Goal: Register for event/course

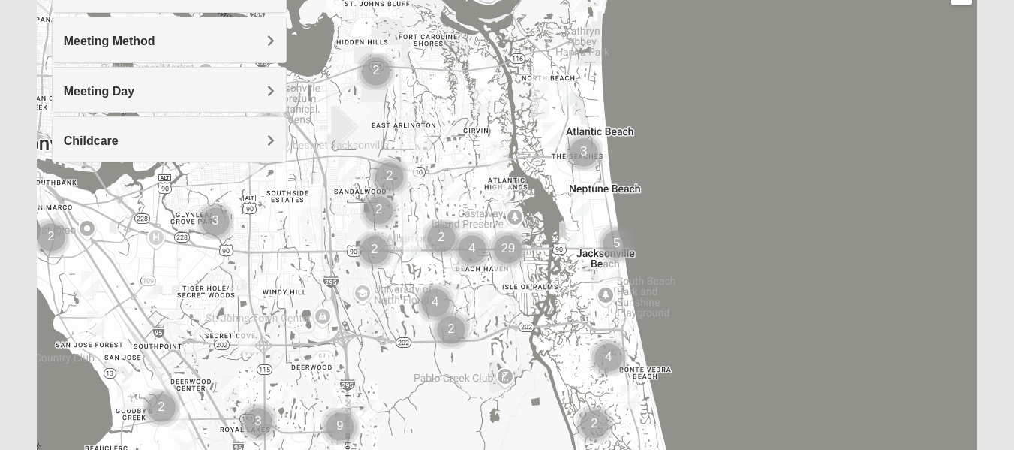
scroll to position [220, 0]
click at [769, 345] on div at bounding box center [507, 251] width 941 height 601
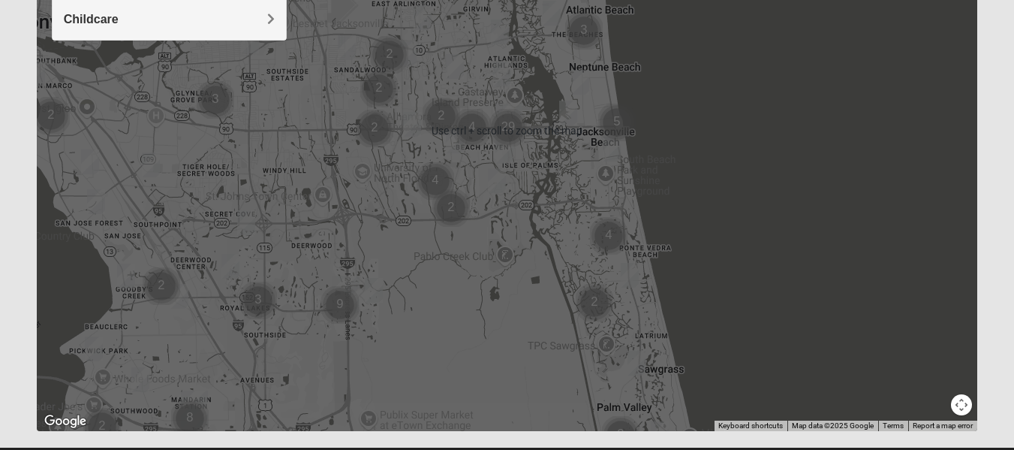
scroll to position [342, 0]
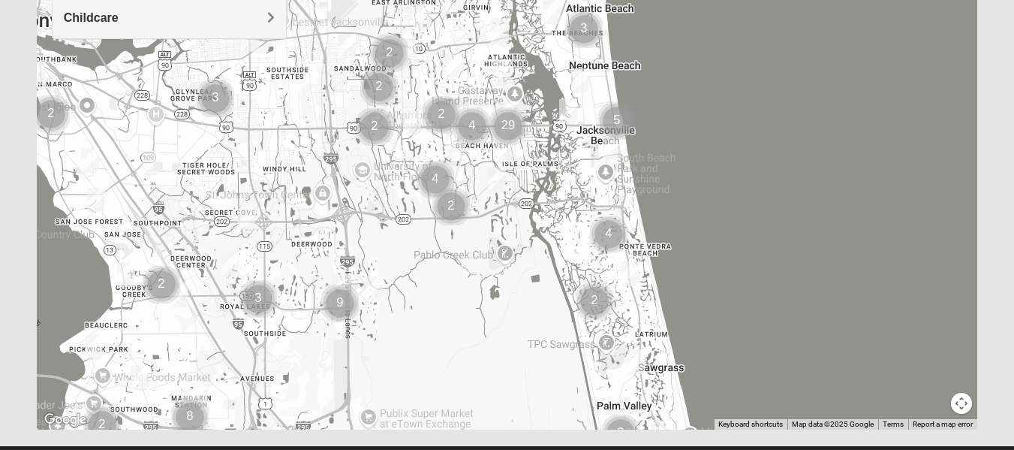
click at [342, 301] on img "Cluster of 9 groups" at bounding box center [340, 304] width 38 height 38
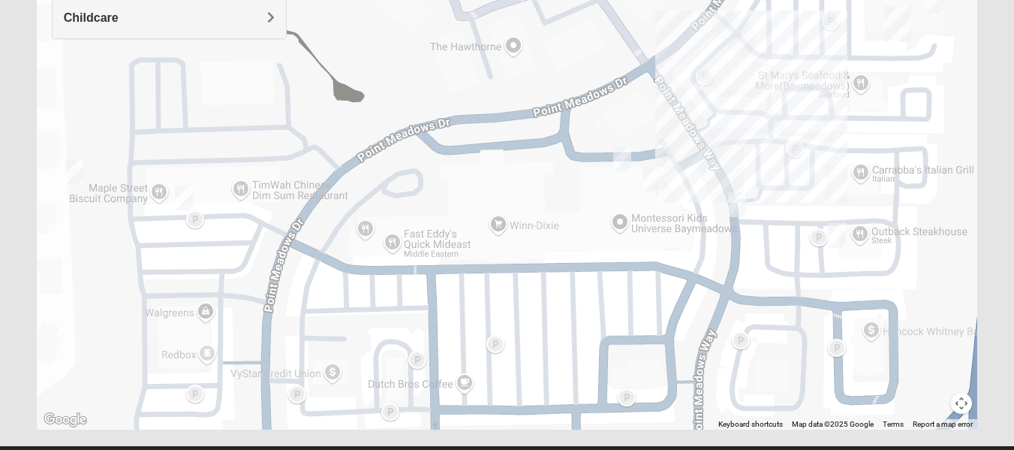
click at [692, 164] on div "To navigate, press the arrow keys." at bounding box center [507, 129] width 941 height 601
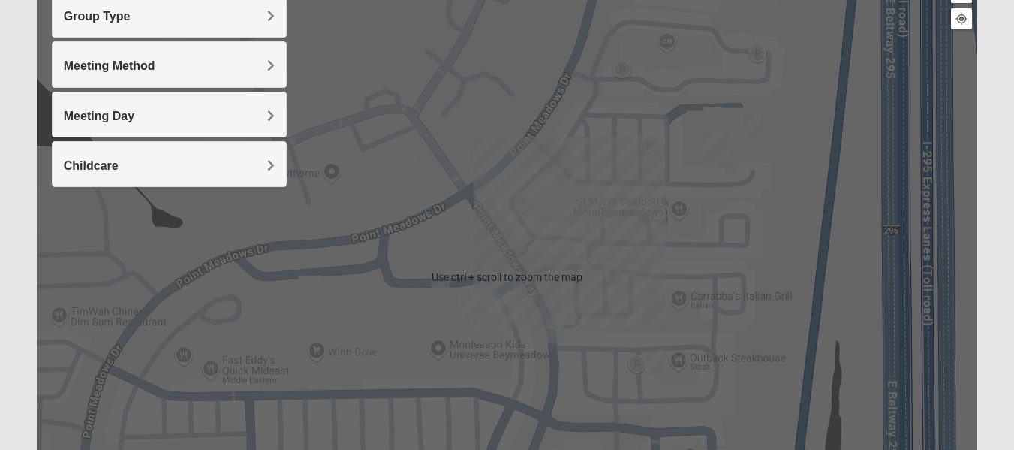
scroll to position [117, 0]
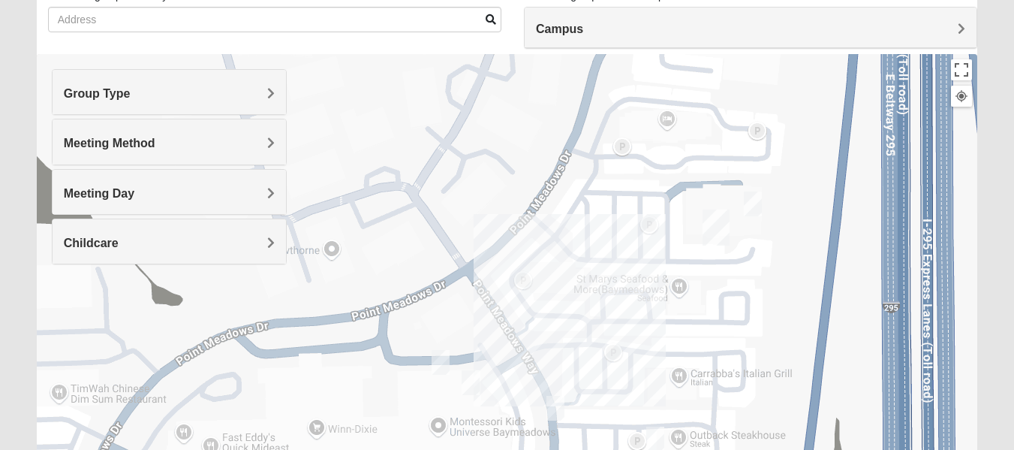
click at [131, 93] on span "Group Type" at bounding box center [97, 93] width 67 height 13
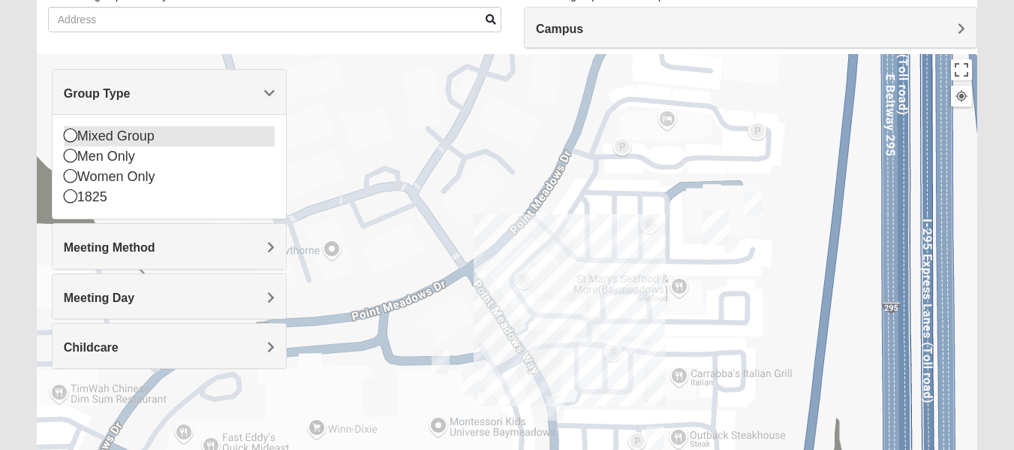
click at [74, 132] on icon at bounding box center [71, 135] width 14 height 14
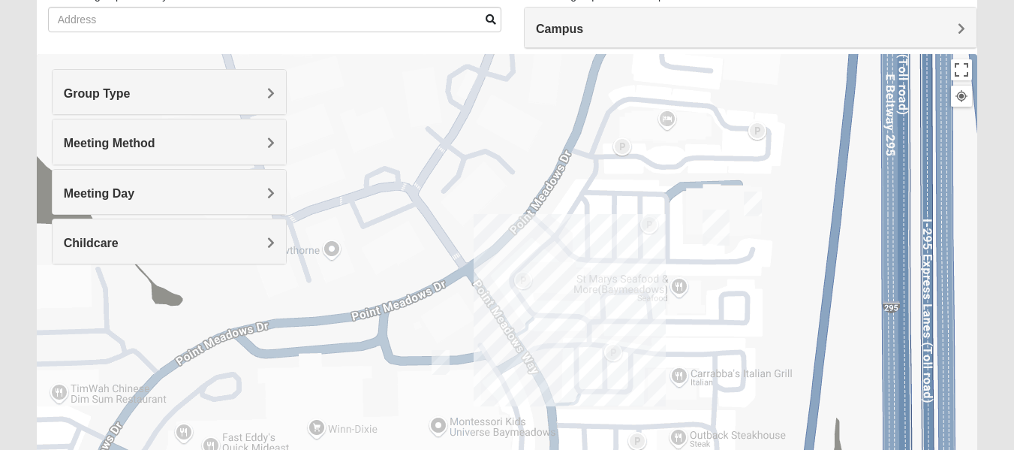
click at [749, 203] on img "On Campus Mixed Shaw 32256" at bounding box center [753, 203] width 18 height 25
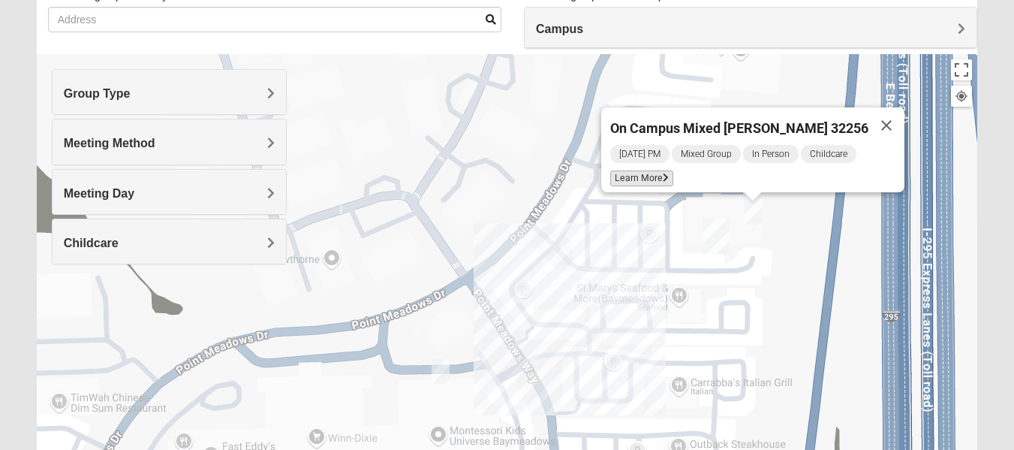
click at [654, 170] on span "Learn More" at bounding box center [641, 178] width 63 height 16
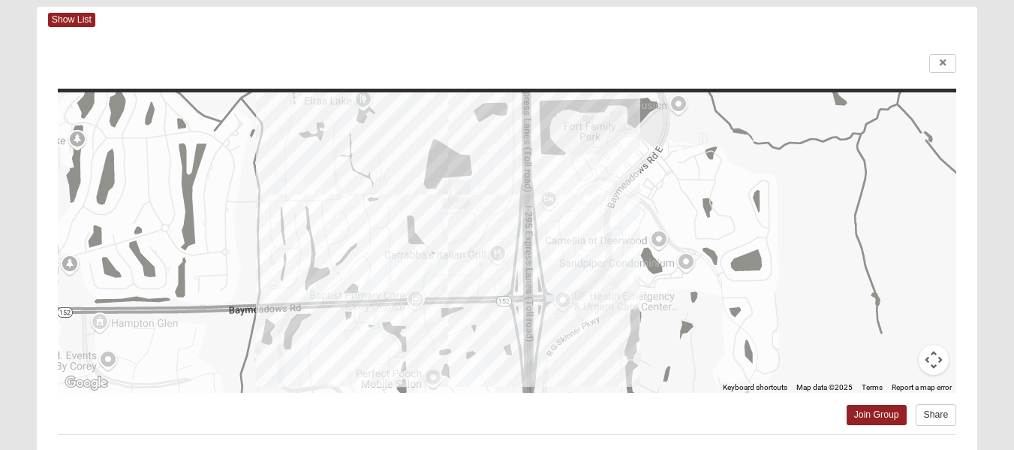
scroll to position [0, 0]
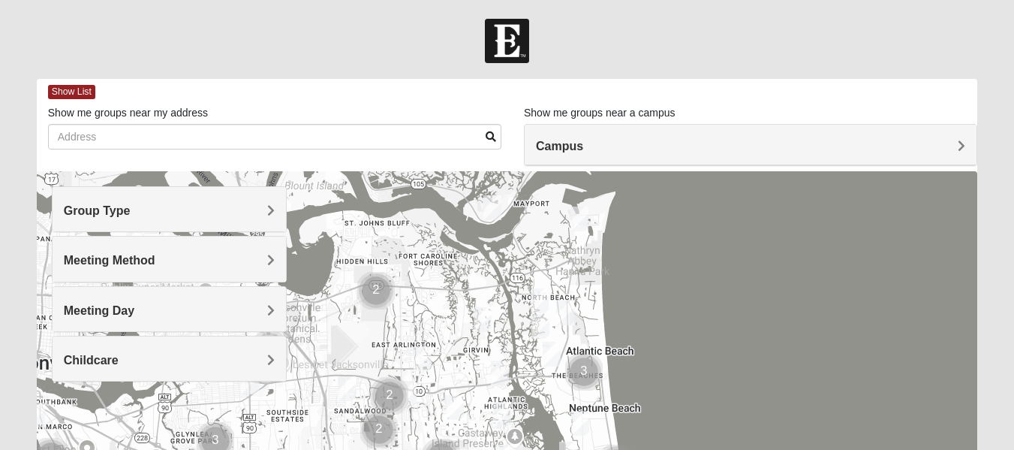
click at [818, 140] on h4 "Campus" at bounding box center [750, 146] width 429 height 14
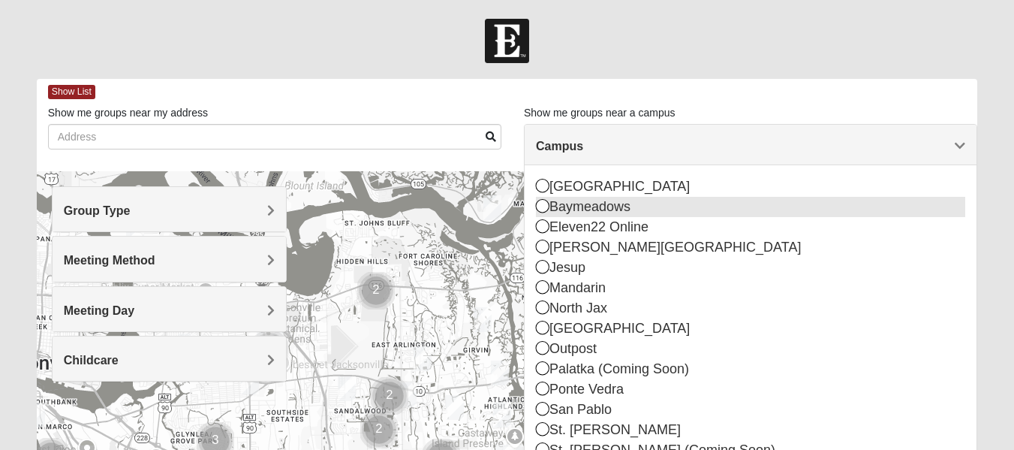
click at [541, 203] on icon at bounding box center [543, 206] width 14 height 14
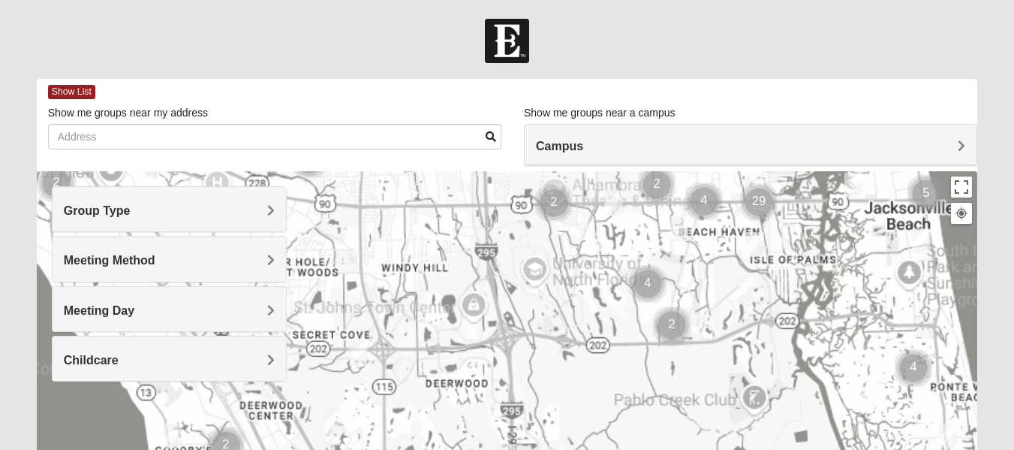
click at [595, 38] on div at bounding box center [507, 41] width 1014 height 44
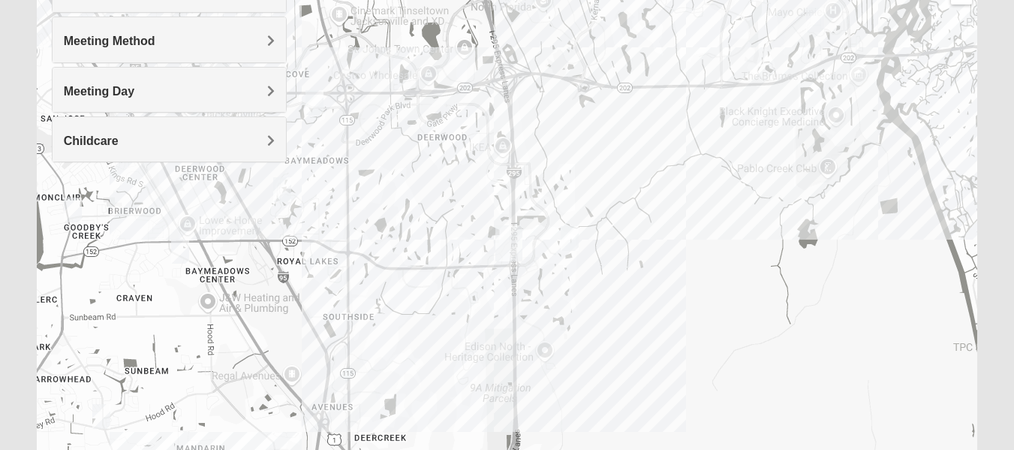
scroll to position [220, 0]
click at [568, 235] on img "Mixed Craig & Marsha Myers 32256" at bounding box center [570, 237] width 18 height 25
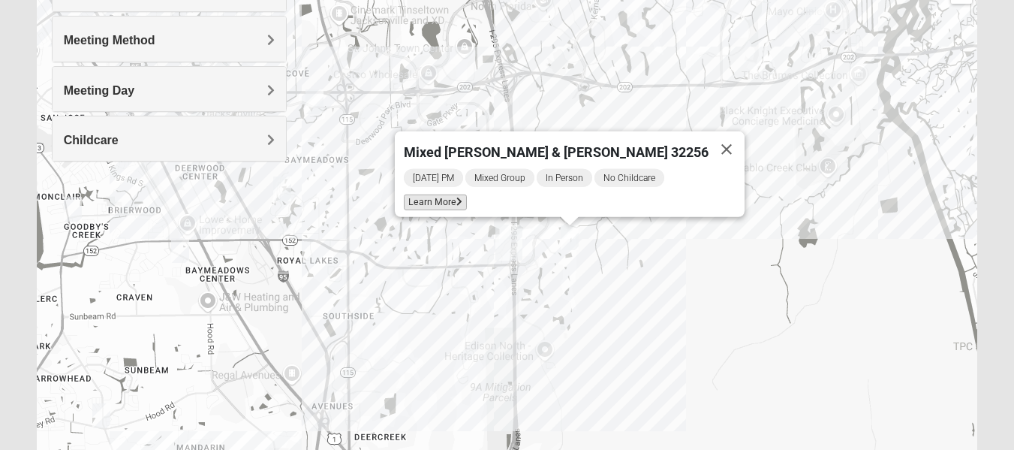
click at [467, 194] on span "Learn More" at bounding box center [435, 202] width 63 height 16
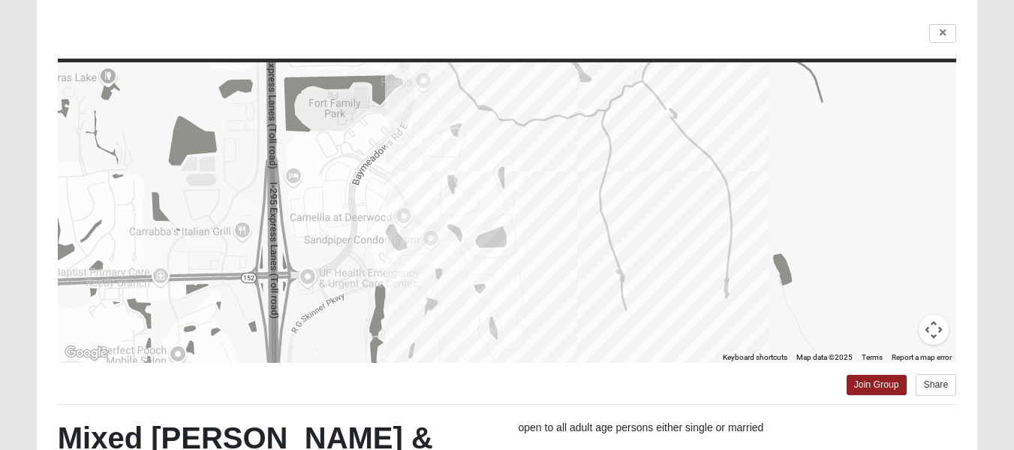
scroll to position [101, 0]
click at [873, 384] on link "Join Group" at bounding box center [877, 385] width 60 height 20
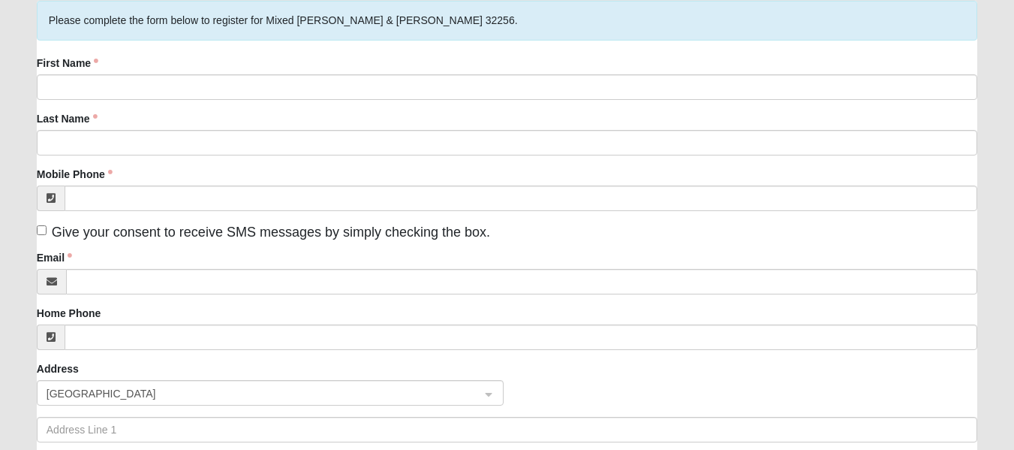
scroll to position [120, 0]
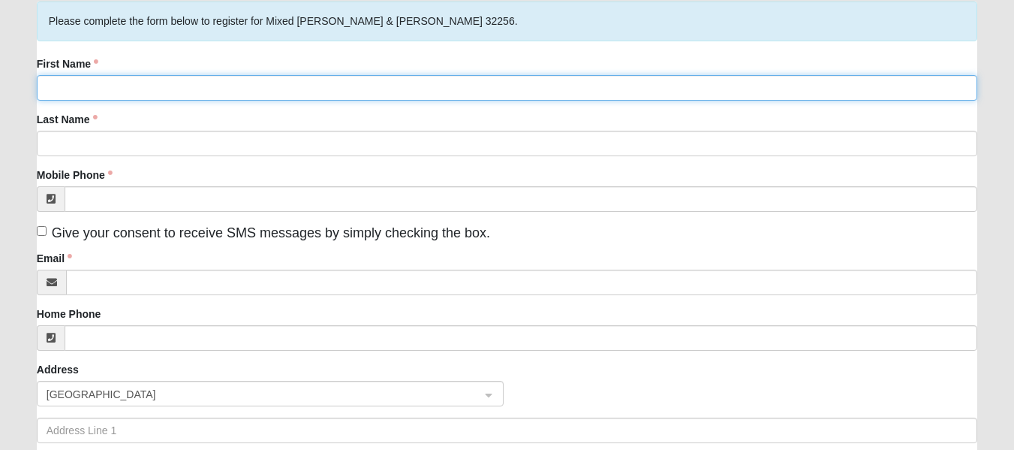
click at [755, 86] on input "First Name" at bounding box center [507, 88] width 941 height 26
type input "Pepper"
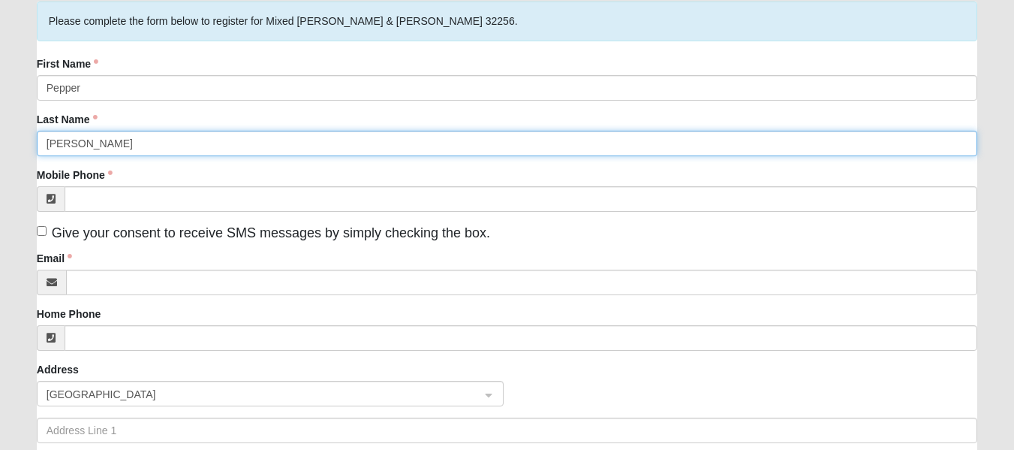
type input "[PERSON_NAME]"
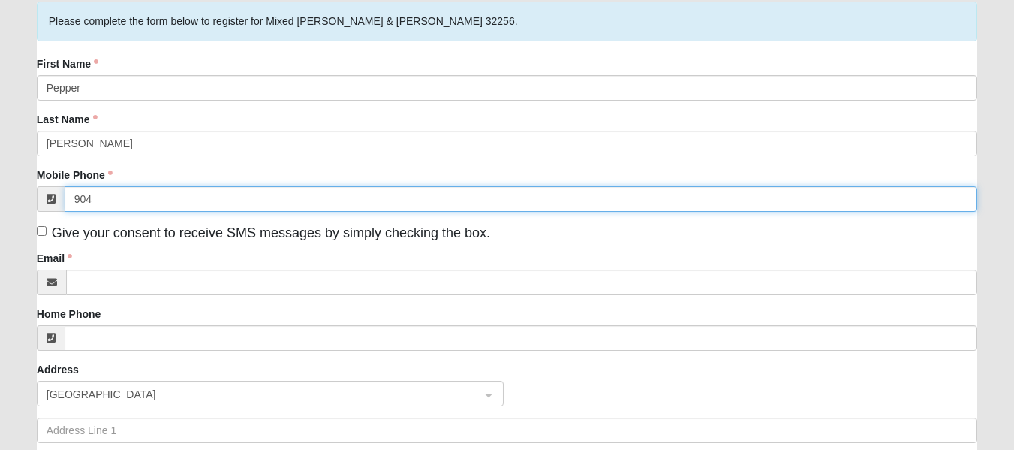
type input "[PHONE_NUMBER]"
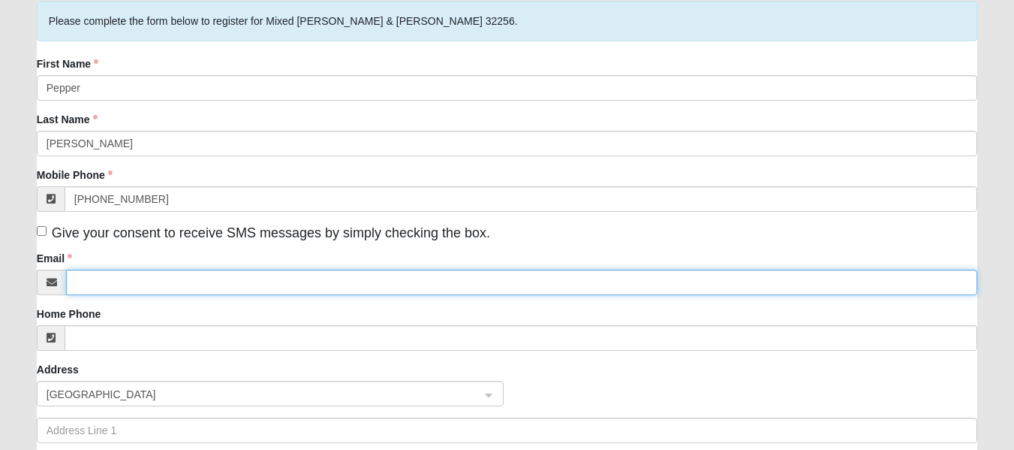
type input "[EMAIL_ADDRESS][DOMAIN_NAME]"
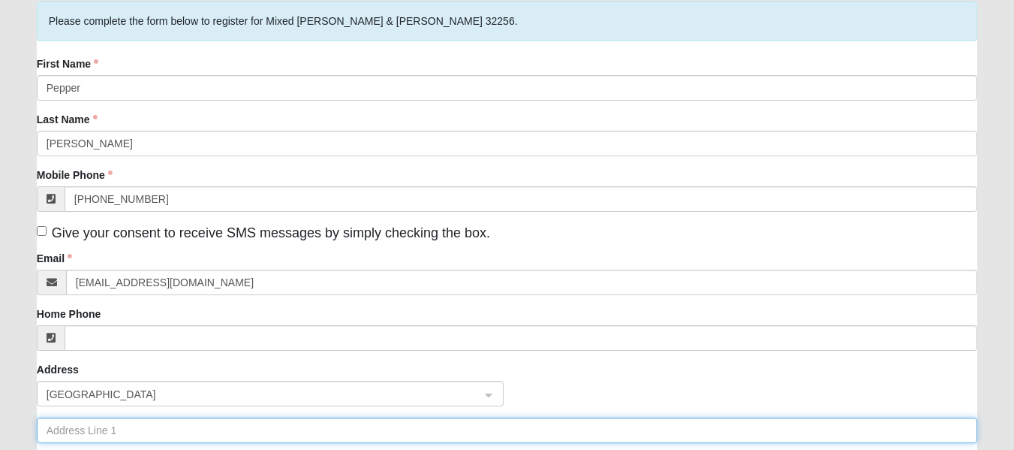
type input "[STREET_ADDRESS]"
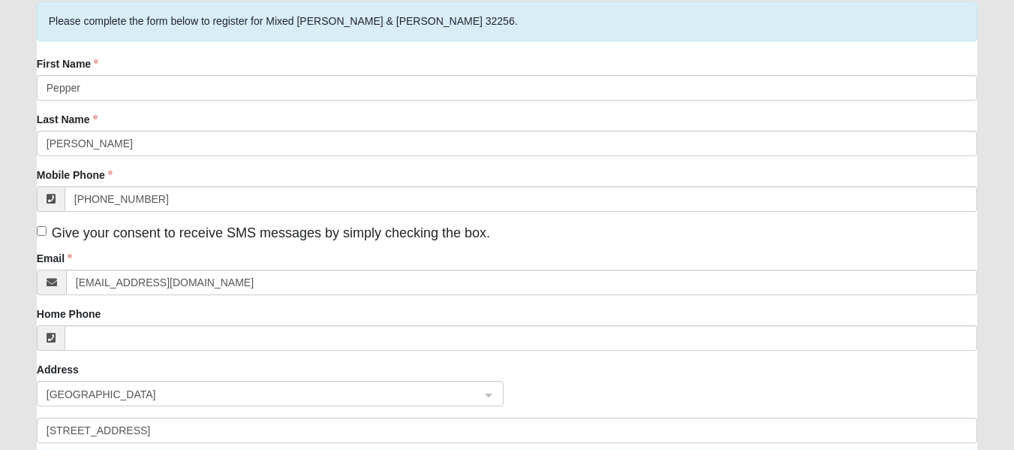
type input "Unit 707"
type input "[GEOGRAPHIC_DATA]"
type input "32256"
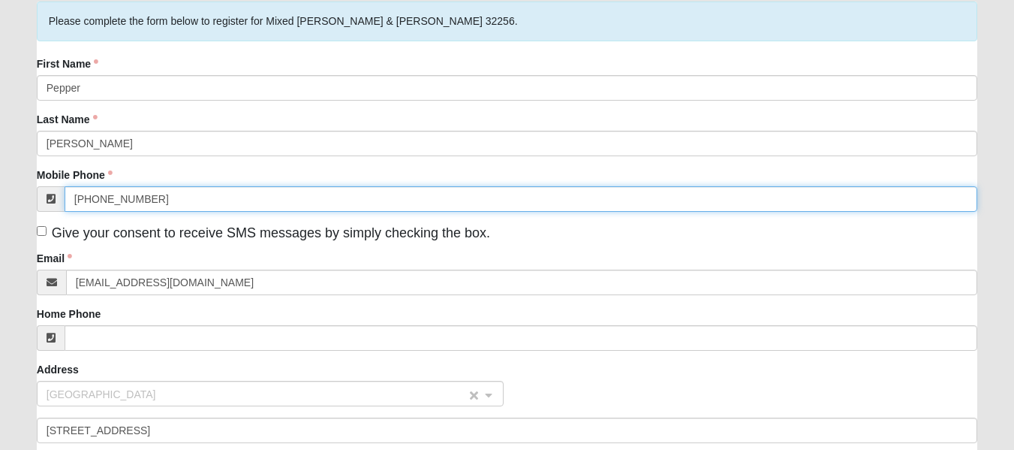
click at [177, 390] on span "[GEOGRAPHIC_DATA]" at bounding box center [257, 394] width 420 height 17
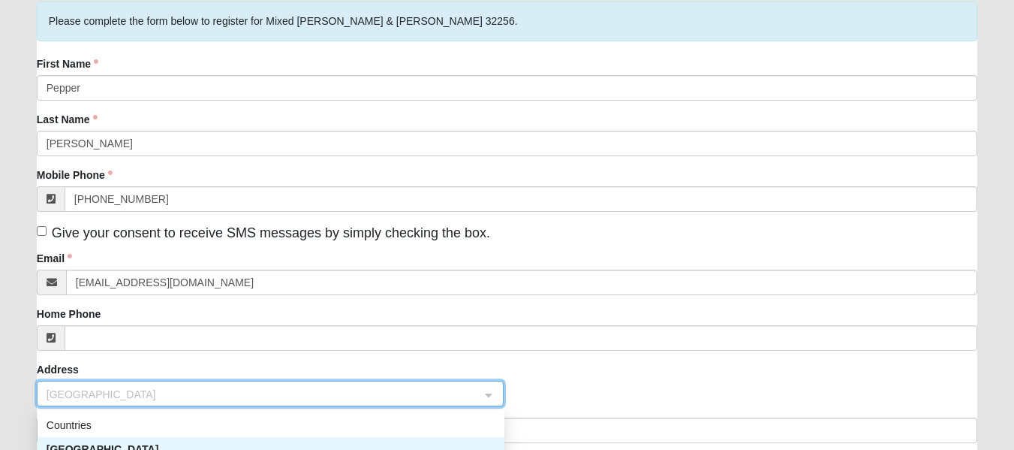
click at [193, 354] on div "First Name [PERSON_NAME] Last Name [PERSON_NAME] Mobile Phone [PHONE_NUMBER] Gi…" at bounding box center [507, 291] width 941 height 471
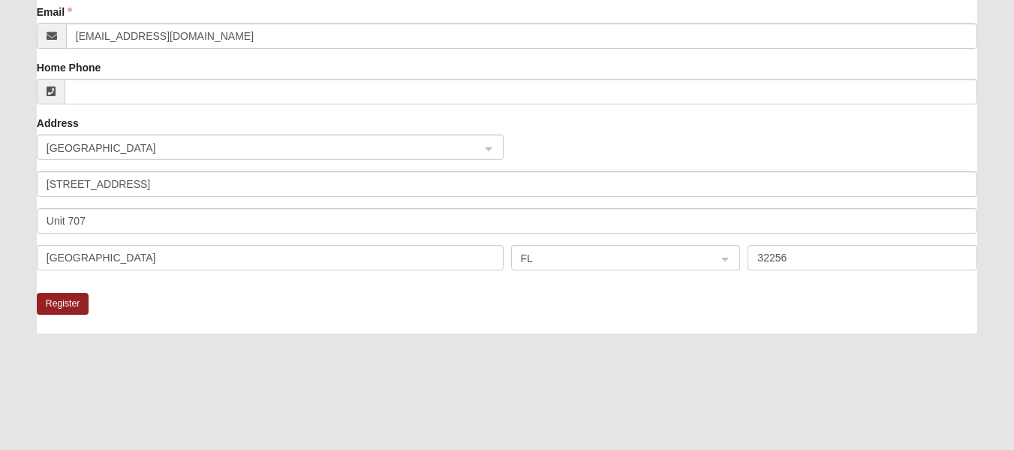
scroll to position [367, 0]
click at [69, 302] on button "Register" at bounding box center [63, 303] width 53 height 22
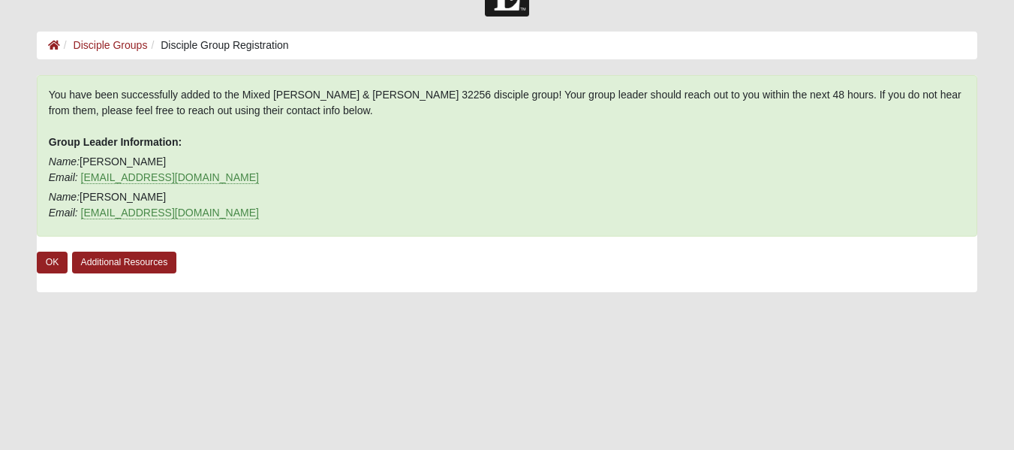
scroll to position [45, 0]
click at [123, 265] on link "Additional Resources" at bounding box center [124, 264] width 105 height 22
